Goal: Browse casually: Explore the website without a specific task or goal

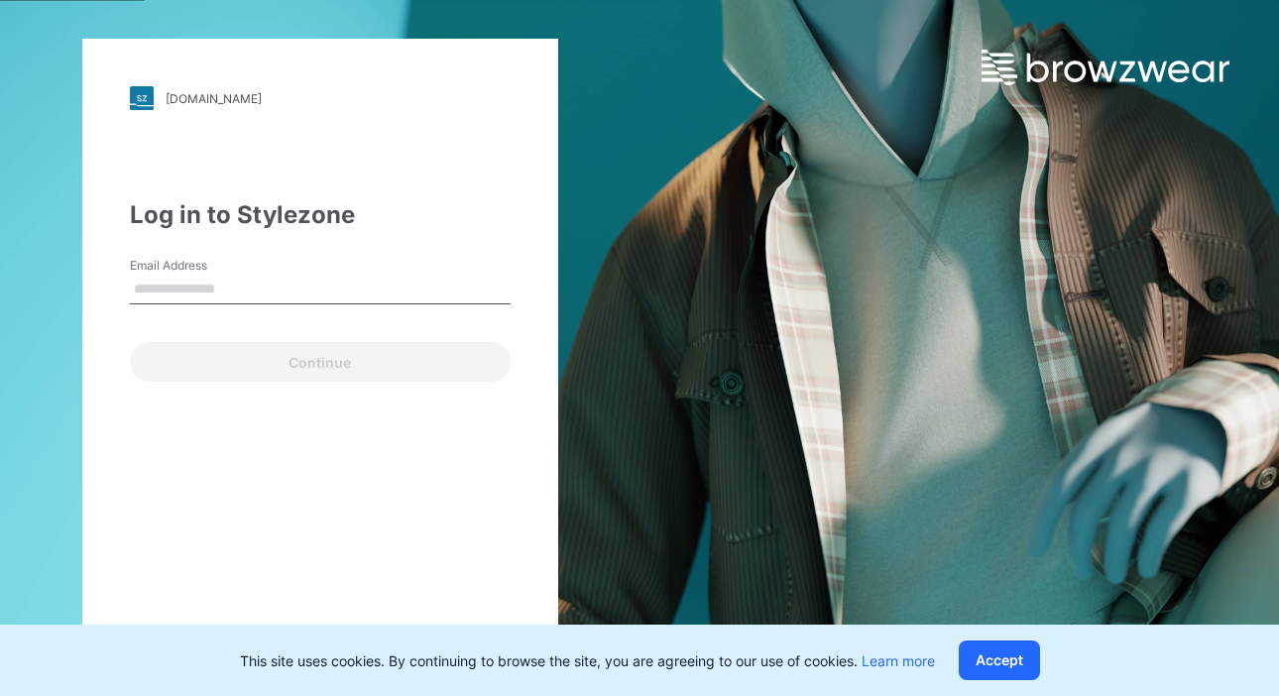
click at [155, 266] on label "Email Address" at bounding box center [199, 266] width 139 height 18
click at [155, 275] on input "Email Address" at bounding box center [320, 290] width 381 height 30
click at [167, 292] on input "Email Address" at bounding box center [320, 290] width 381 height 30
type input "**********"
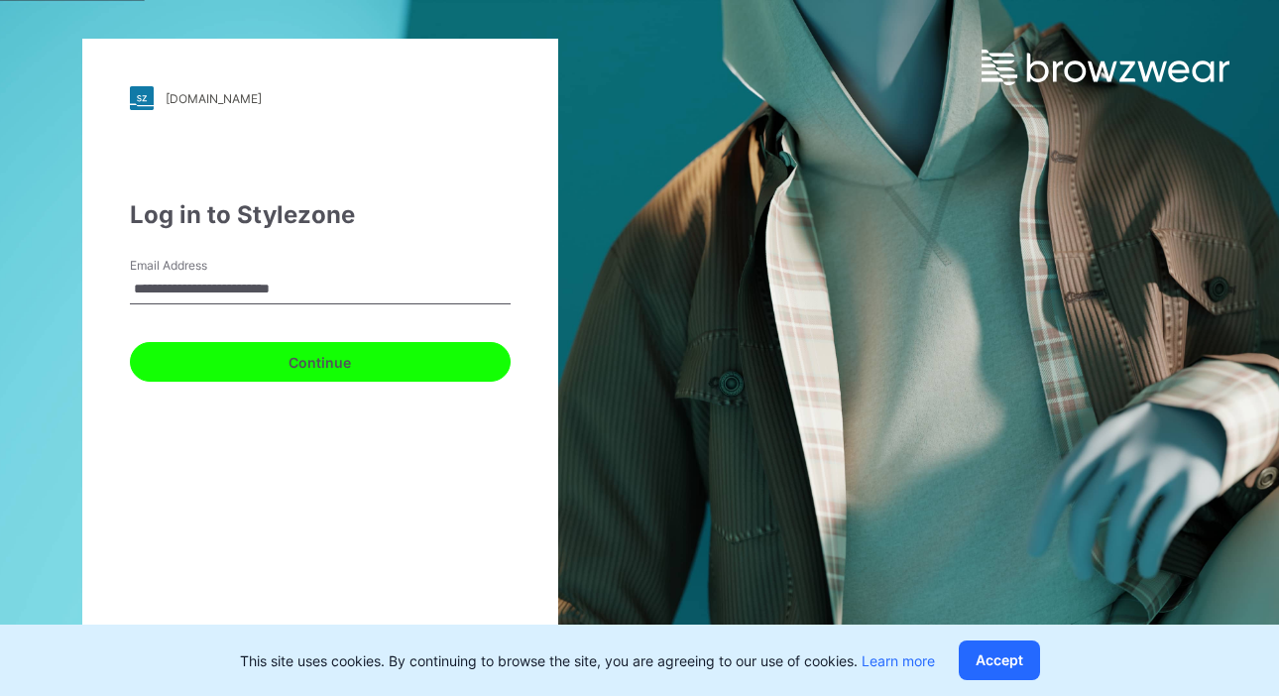
click at [291, 360] on button "Continue" at bounding box center [320, 362] width 381 height 40
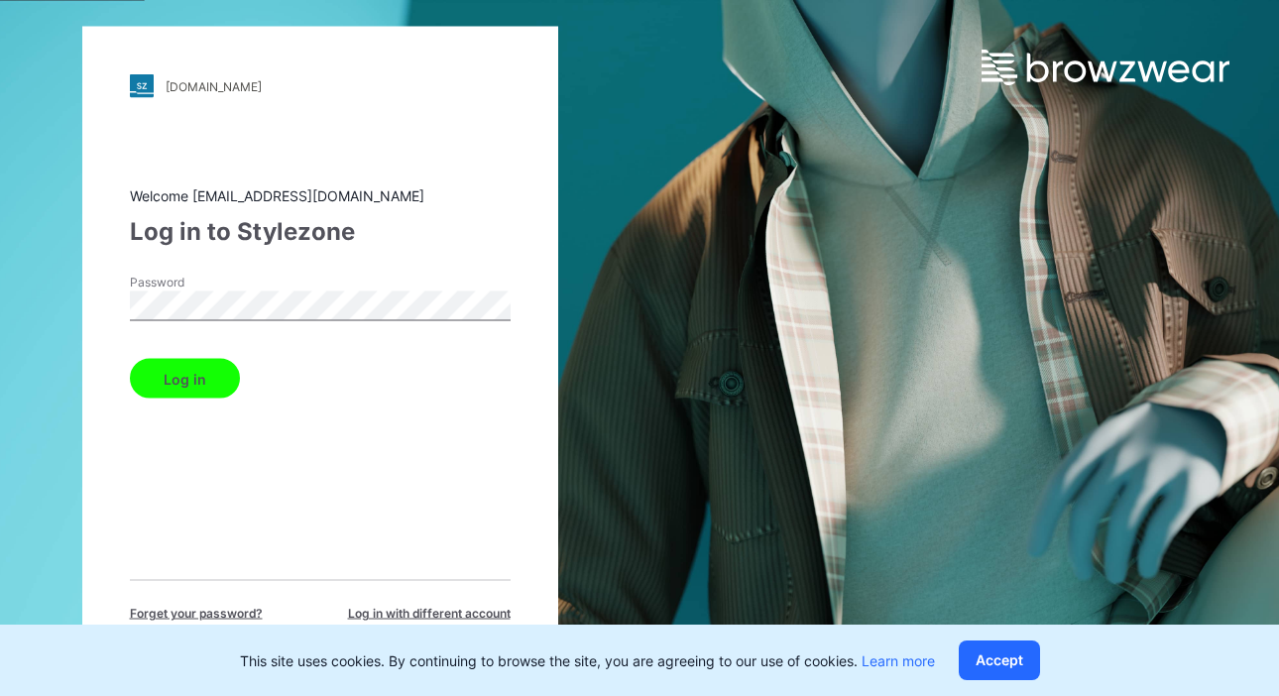
click at [204, 377] on button "Log in" at bounding box center [185, 379] width 110 height 40
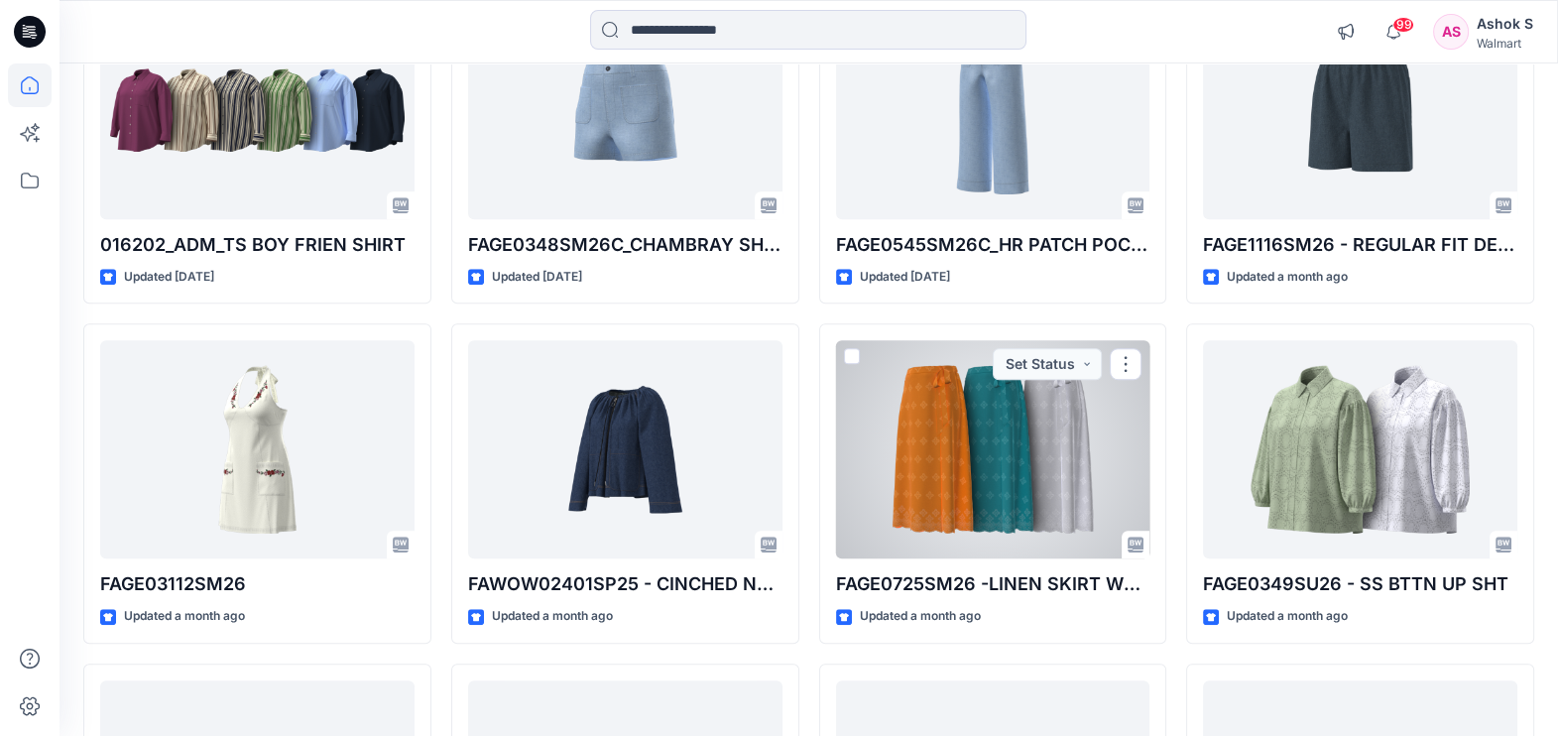
scroll to position [2273, 0]
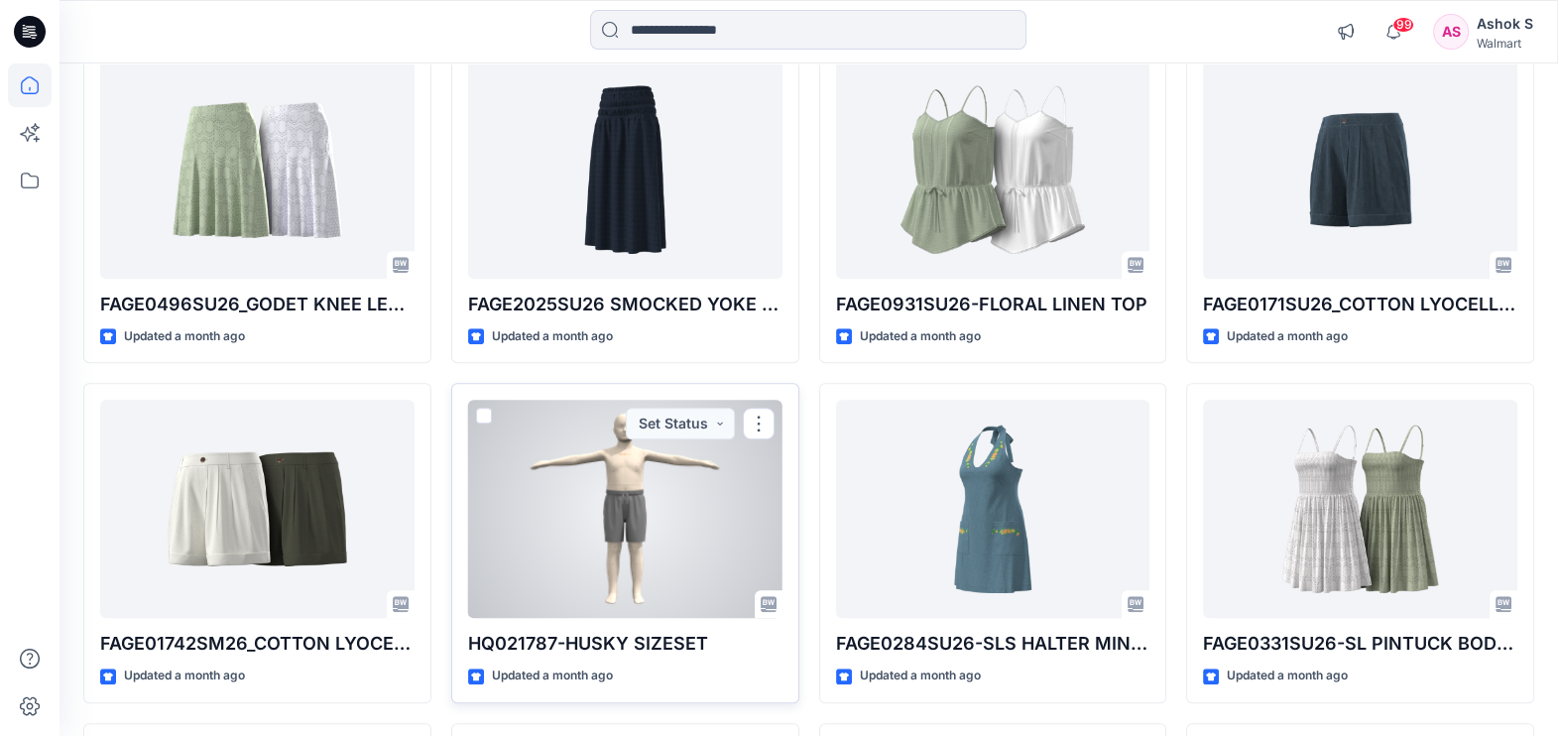
click at [600, 503] on div at bounding box center [625, 509] width 314 height 218
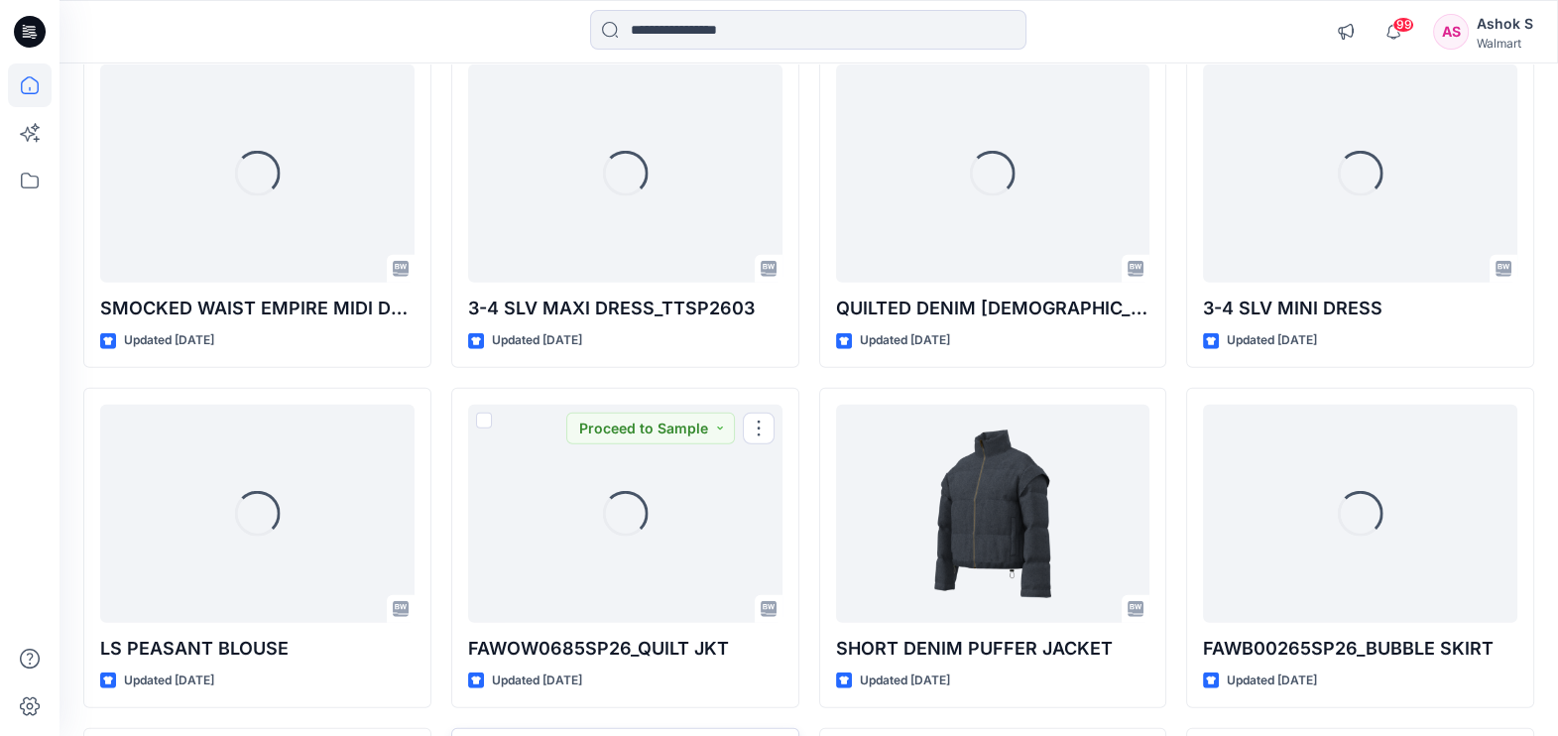
scroll to position [6742, 0]
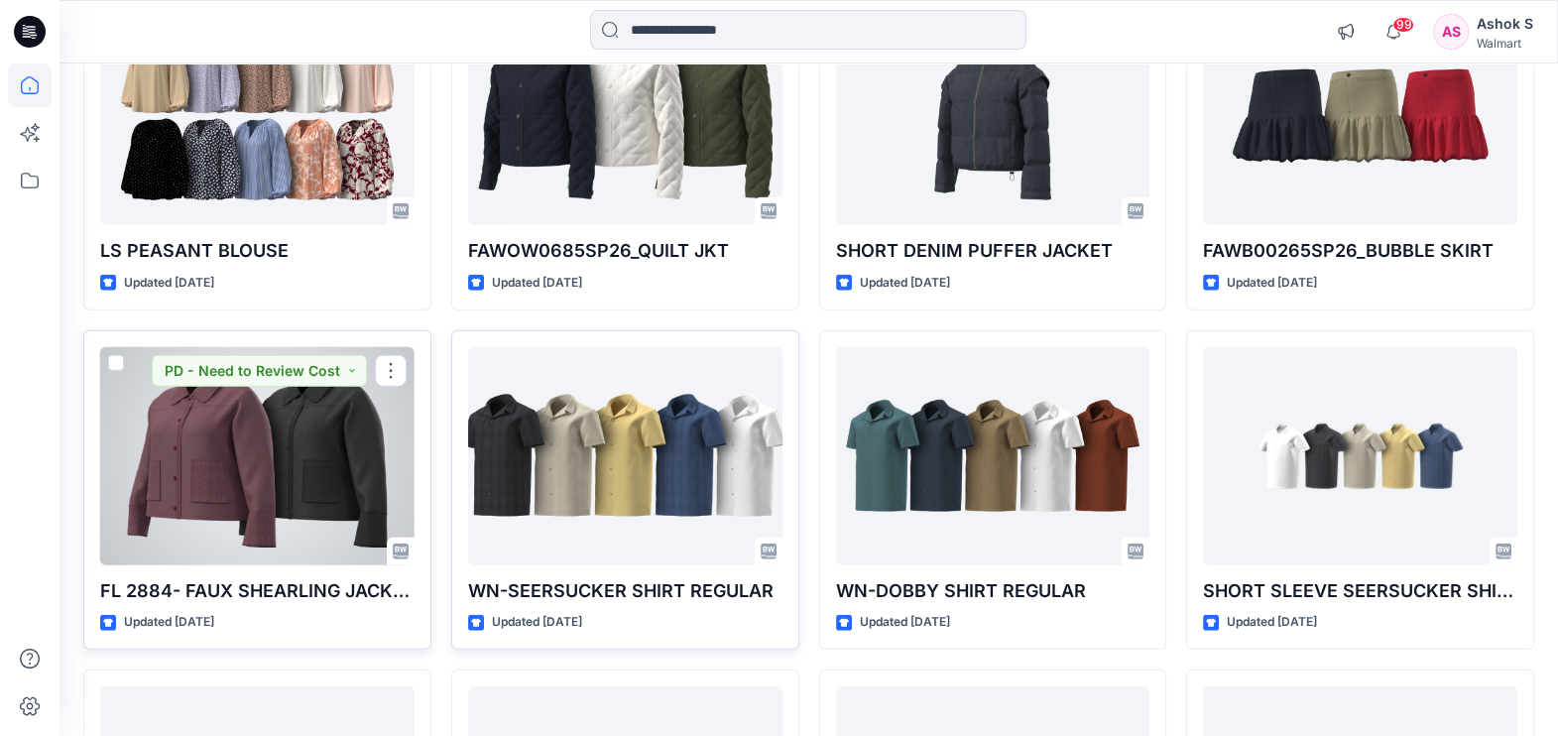
click at [253, 476] on div at bounding box center [257, 456] width 314 height 218
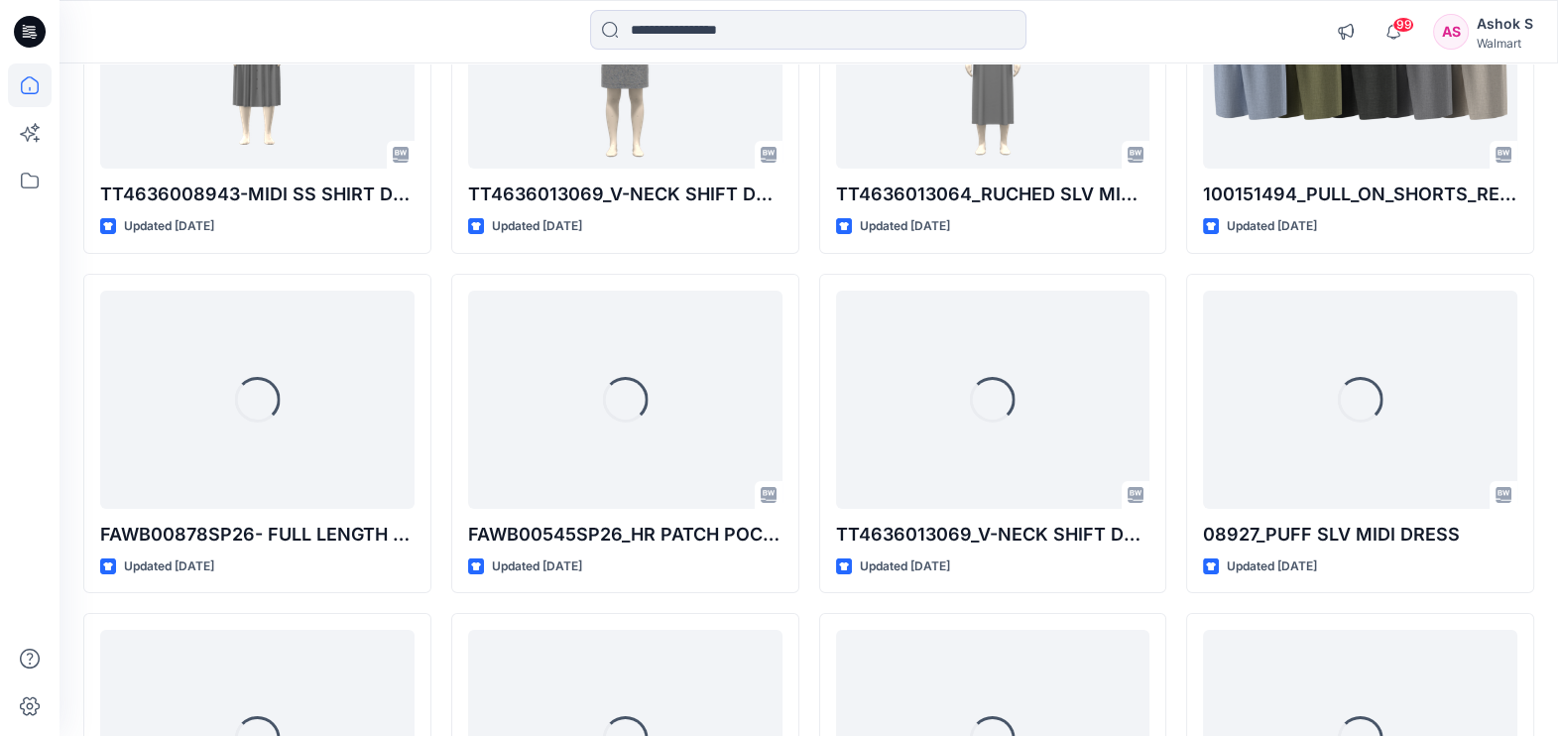
scroll to position [8778, 0]
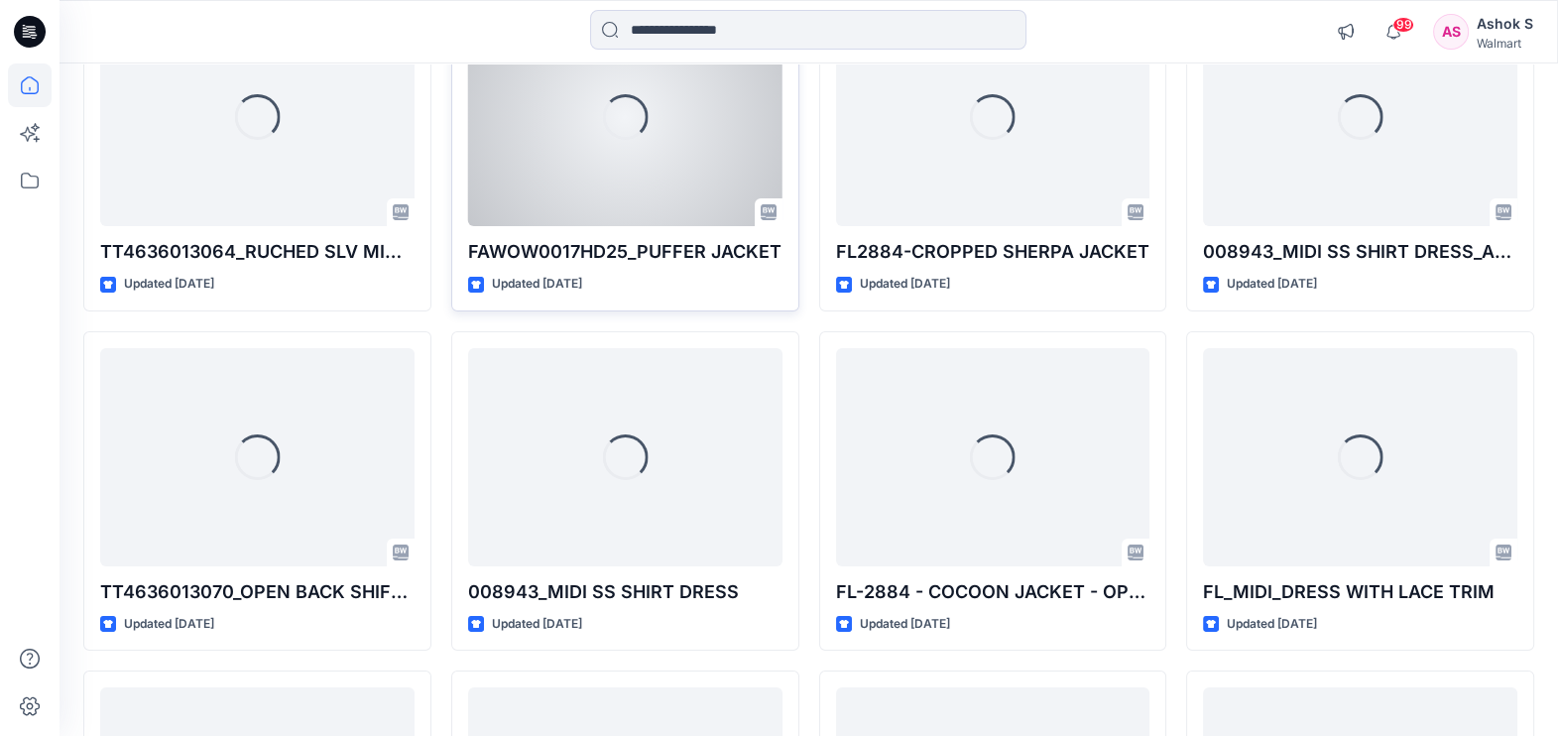
click at [553, 168] on div "Loading..." at bounding box center [625, 117] width 314 height 218
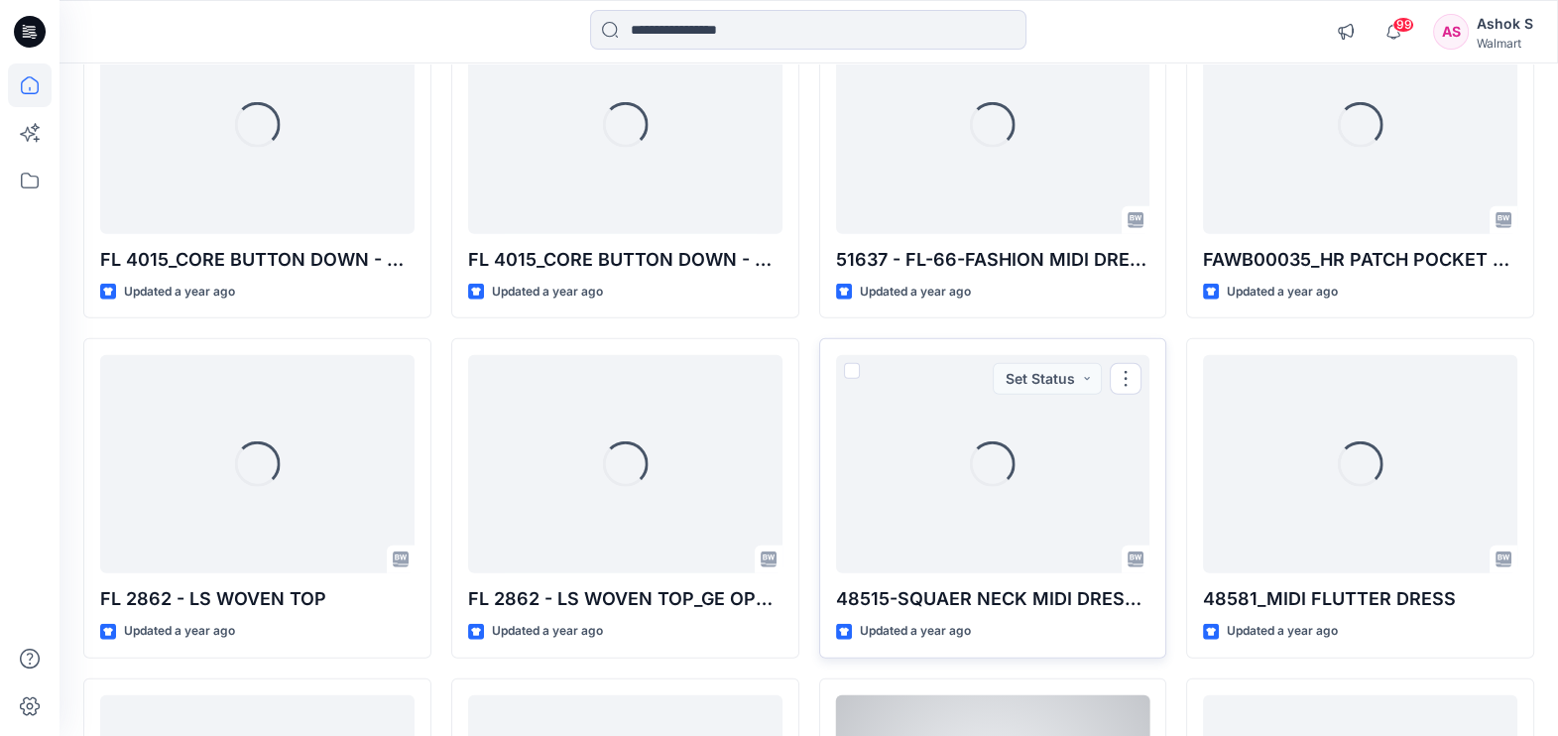
scroll to position [16921, 0]
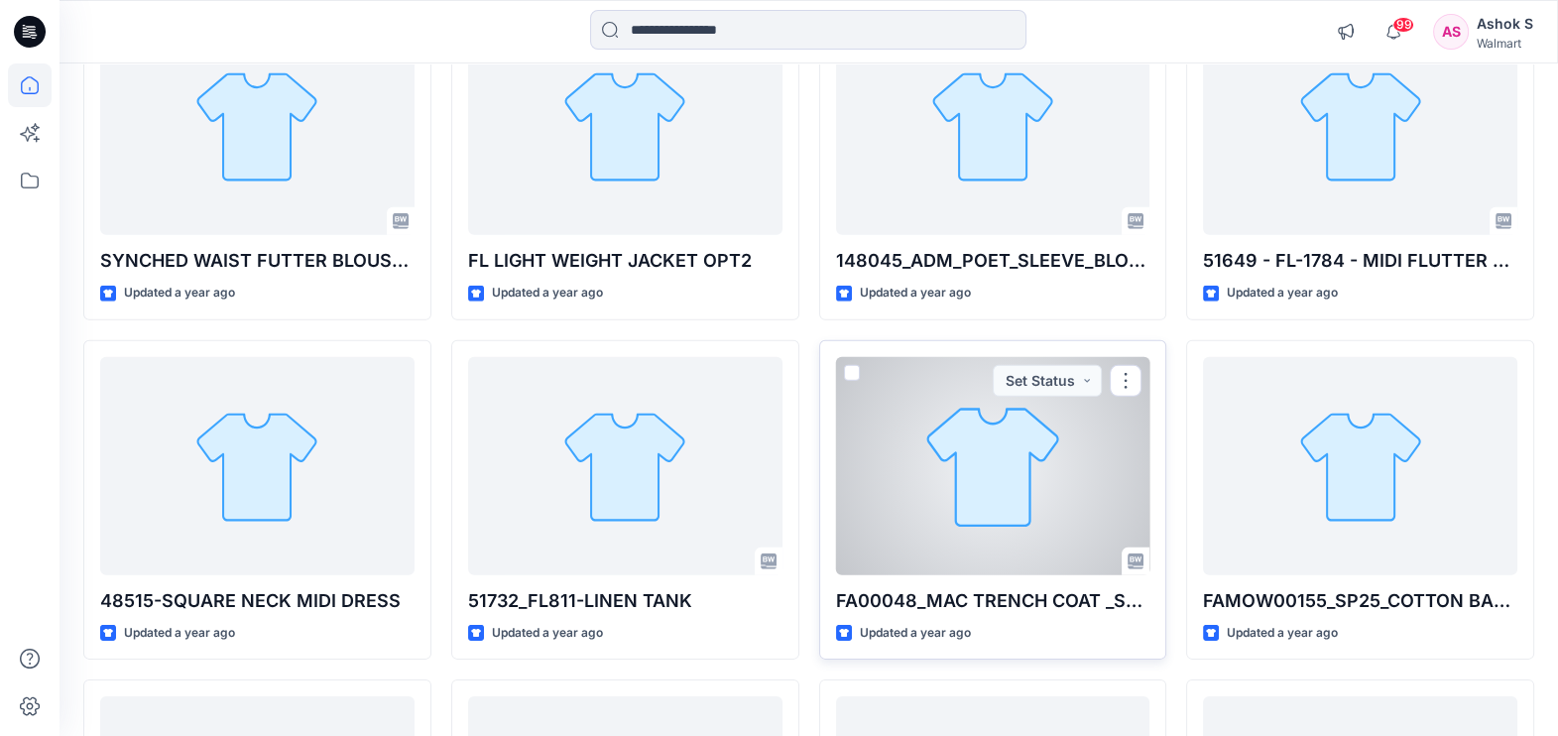
click at [833, 511] on div "FA00048_MAC TRENCH COAT _SP25 Updated a year ago Set Status" at bounding box center [993, 500] width 348 height 320
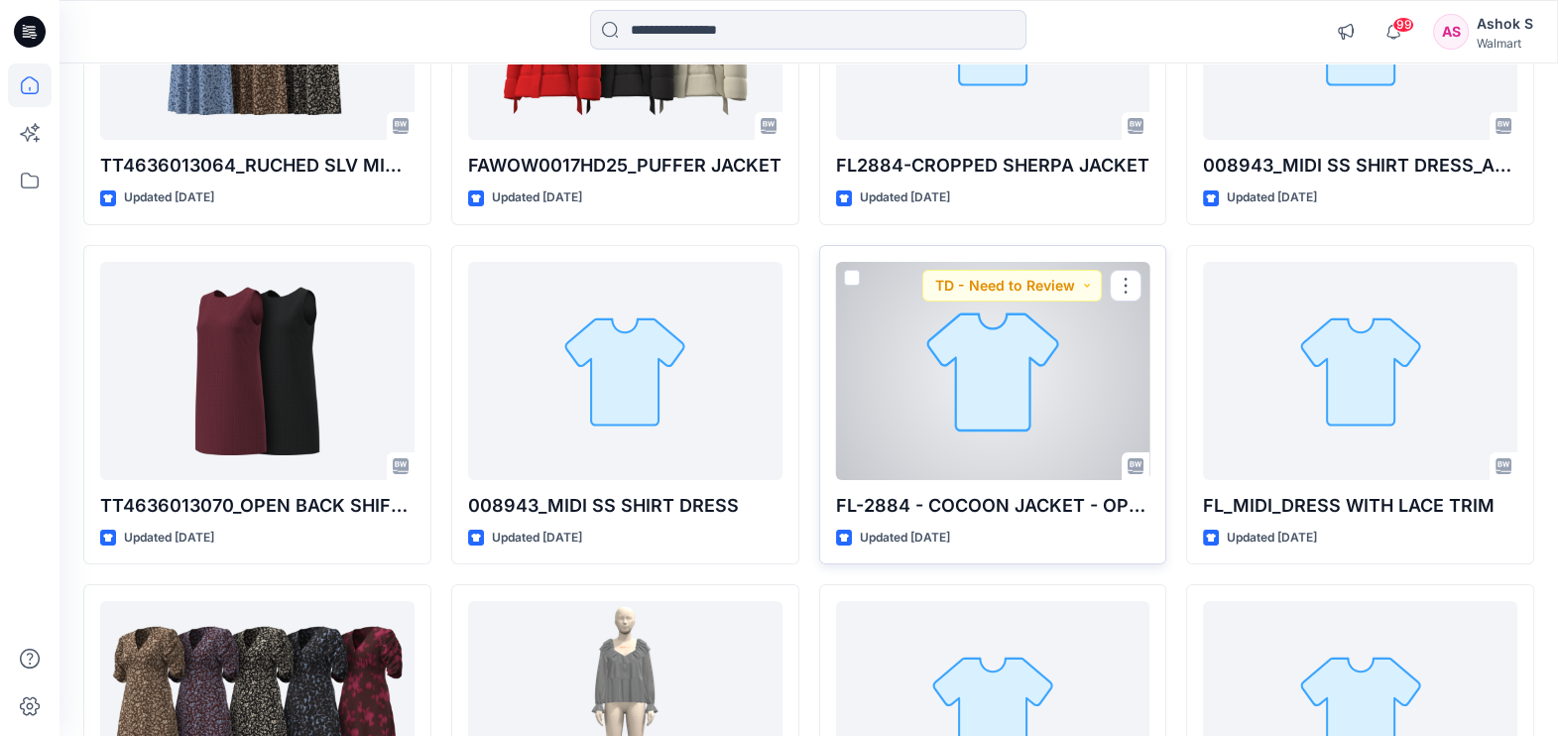
scroll to position [7005, 0]
